Goal: Information Seeking & Learning: Learn about a topic

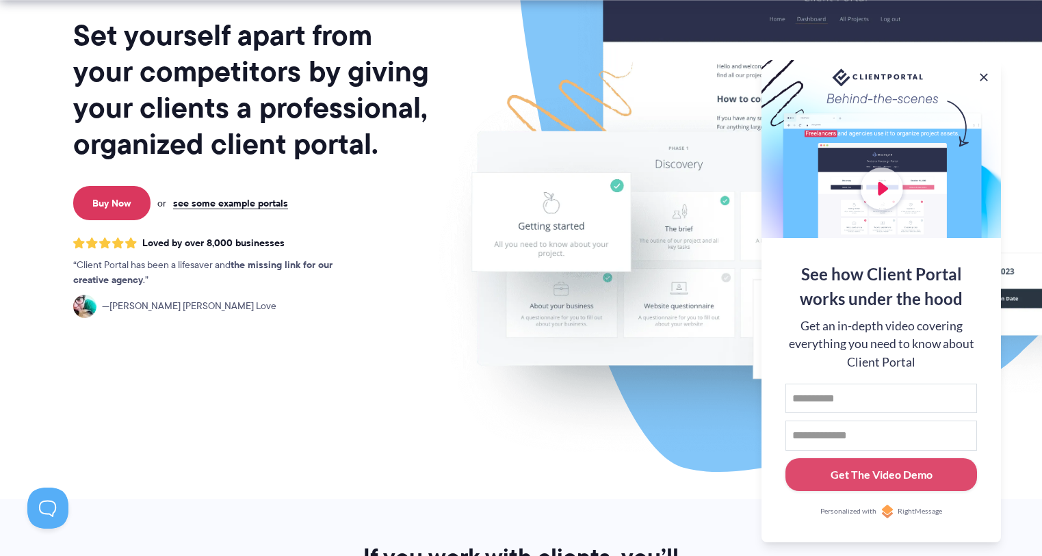
scroll to position [203, 0]
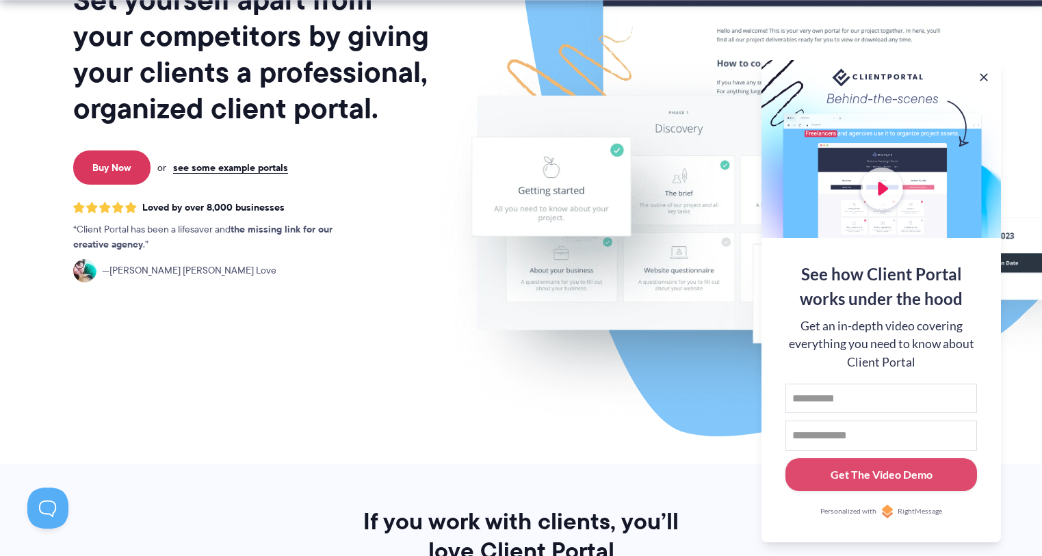
click at [889, 197] on div at bounding box center [881, 149] width 239 height 178
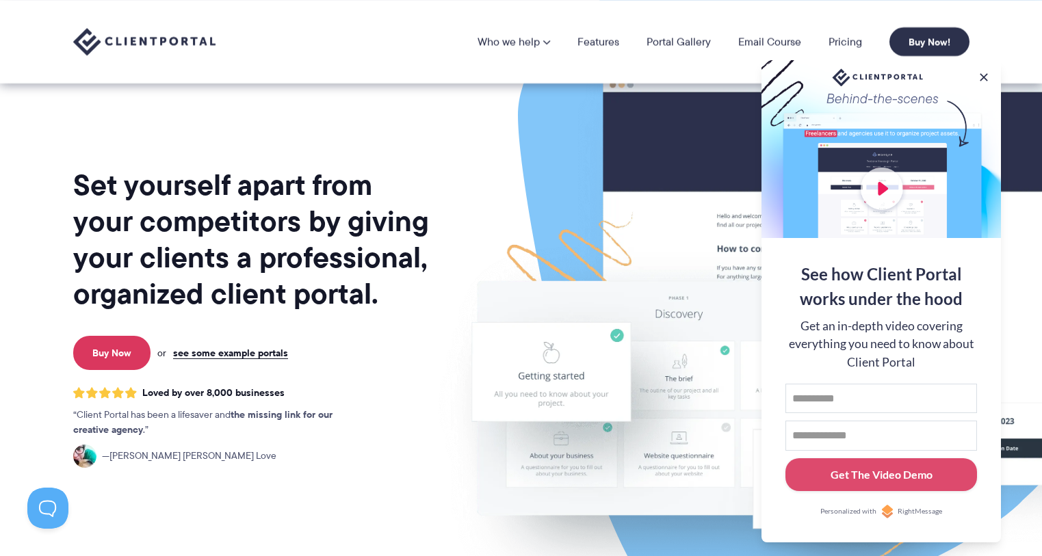
scroll to position [0, 0]
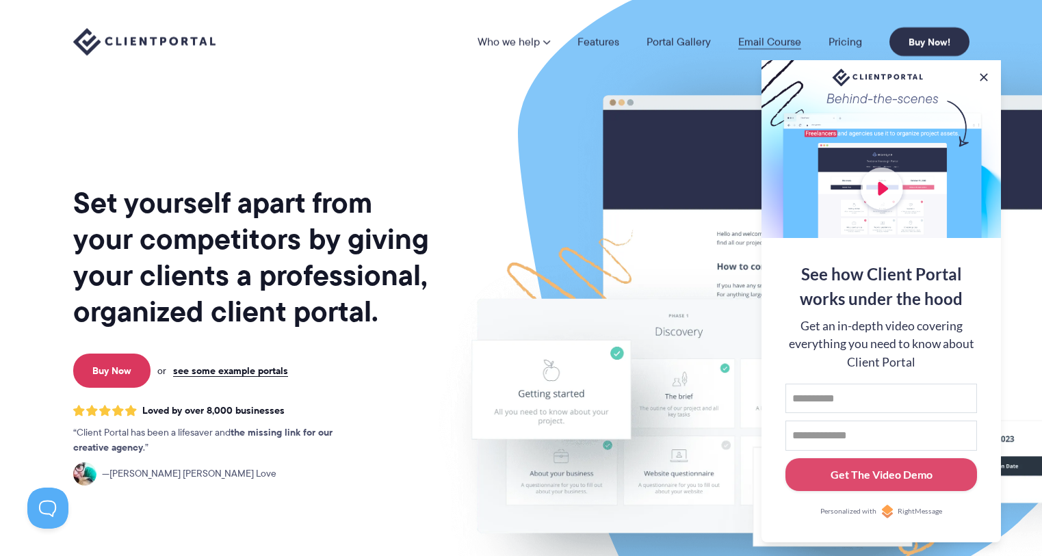
click at [759, 45] on link "Email Course" at bounding box center [769, 41] width 63 height 11
